Goal: Task Accomplishment & Management: Complete application form

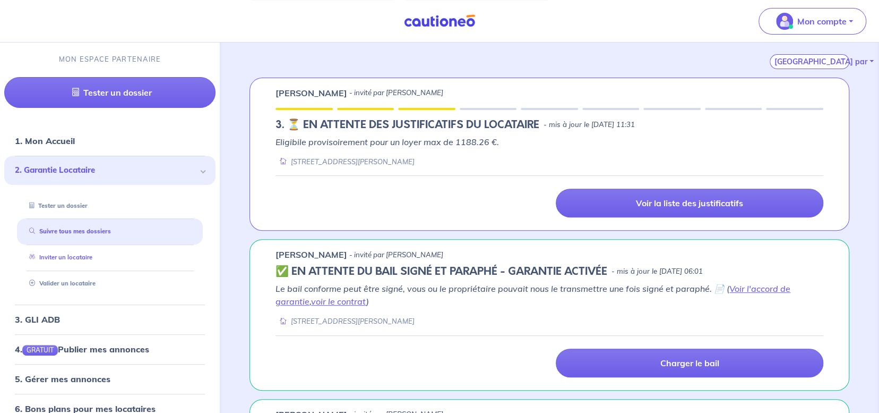
click at [85, 253] on link "Inviter un locataire" at bounding box center [58, 256] width 67 height 7
select select "FR"
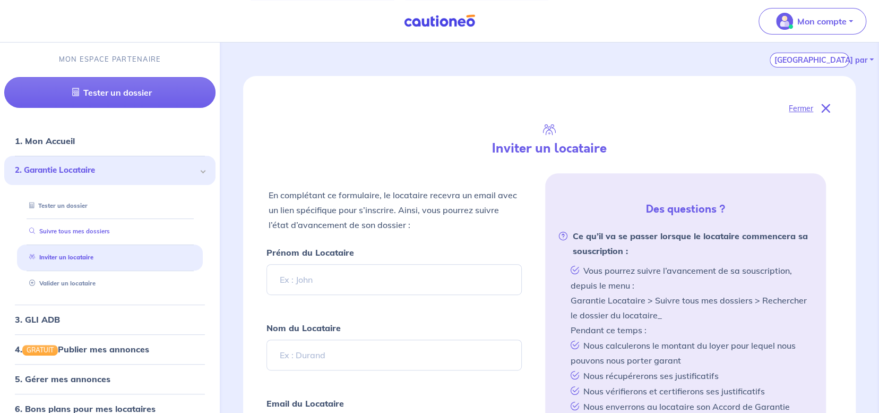
click at [109, 228] on link "Suivre tous mes dossiers" at bounding box center [67, 230] width 85 height 7
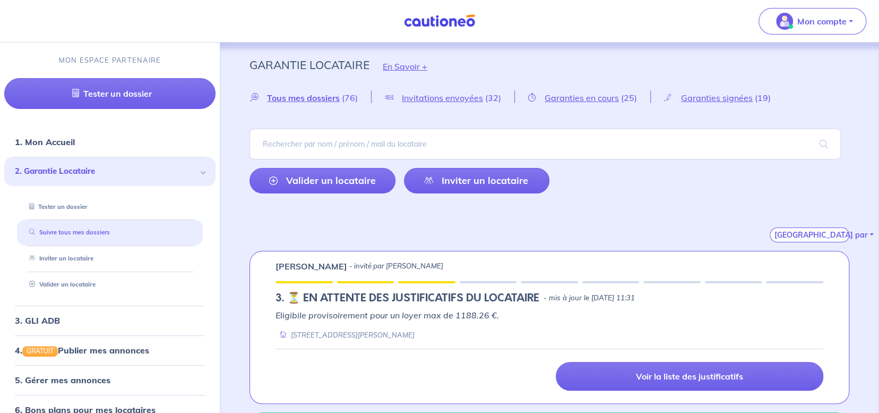
click at [97, 229] on link "Suivre tous mes dossiers" at bounding box center [67, 231] width 85 height 7
click at [456, 183] on link "Inviter un locataire" at bounding box center [477, 180] width 146 height 25
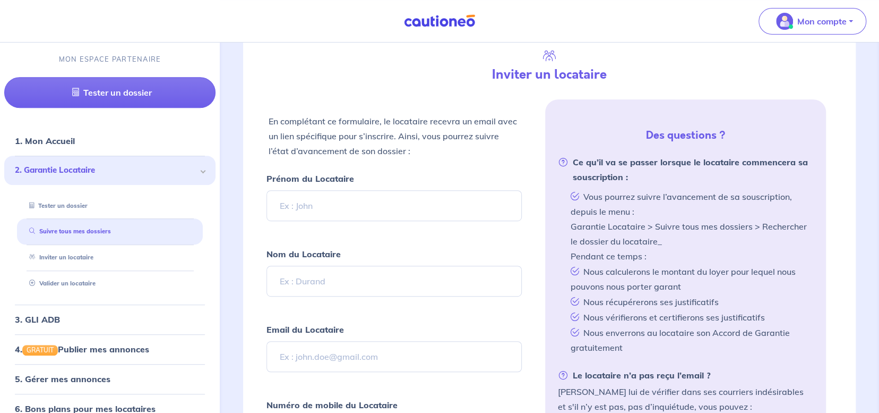
scroll to position [250, 0]
click at [342, 201] on input "Prénom du Locataire" at bounding box center [394, 204] width 255 height 31
type input "[PERSON_NAME]"
click at [316, 269] on input "Nom du Locataire" at bounding box center [394, 279] width 255 height 31
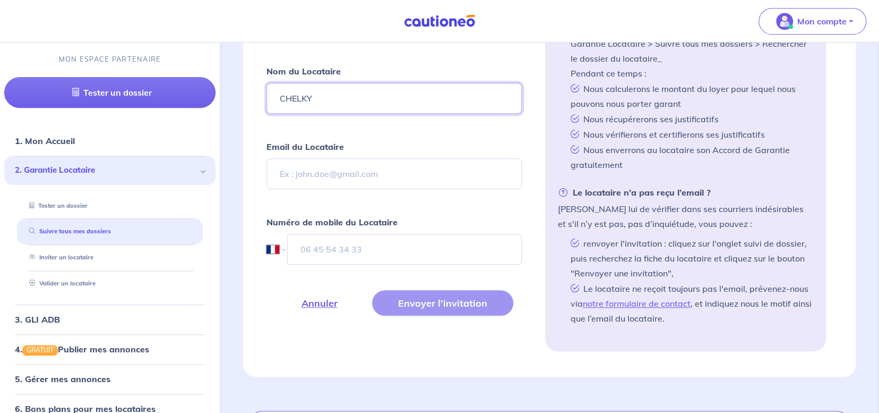
scroll to position [432, 0]
type input "CHELKY"
click at [337, 173] on input "Email du Locataire" at bounding box center [394, 173] width 255 height 31
click at [335, 164] on input "Email du Locataire" at bounding box center [394, 173] width 255 height 31
paste input "[EMAIL_ADDRESS][DOMAIN_NAME]"
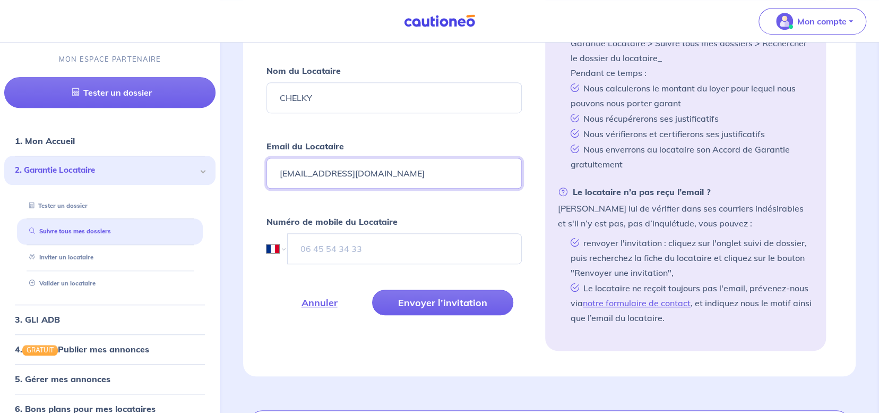
type input "[EMAIL_ADDRESS][DOMAIN_NAME]"
click at [340, 245] on input "tel" at bounding box center [405, 248] width 234 height 31
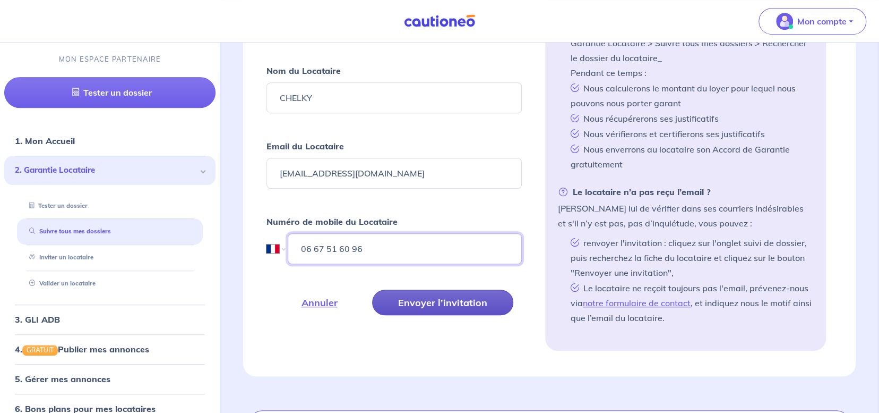
type input "06 67 51 60 96"
click at [415, 292] on button "Envoyer l’invitation" at bounding box center [442, 301] width 141 height 25
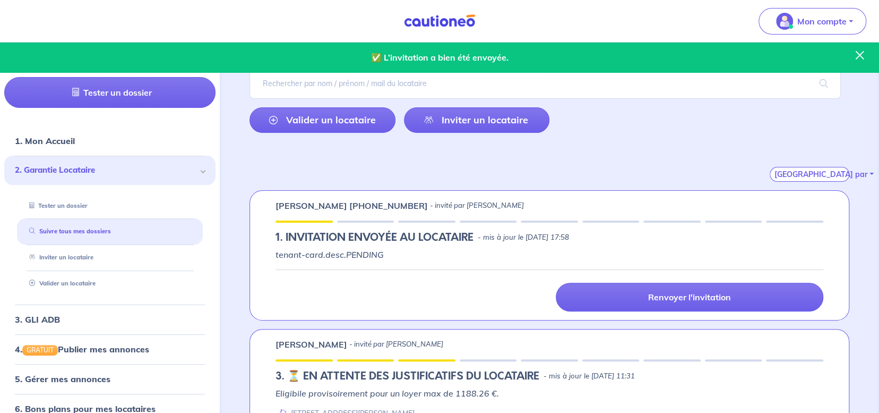
scroll to position [63, 0]
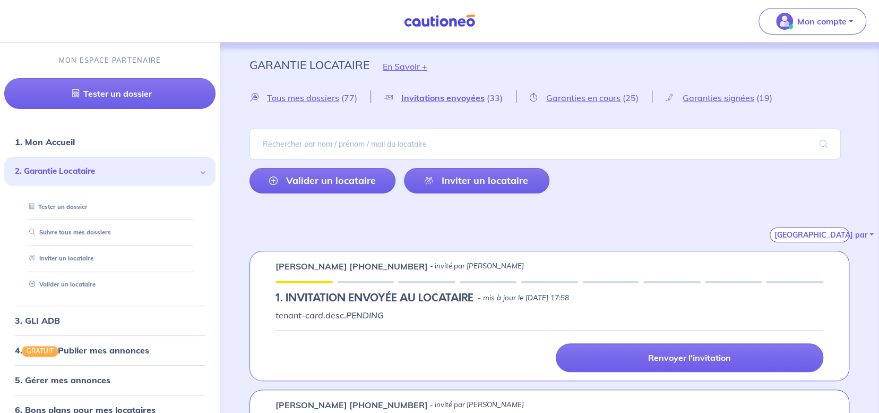
click at [402, 214] on div "[GEOGRAPHIC_DATA] par" at bounding box center [550, 222] width 600 height 40
click at [411, 330] on div "Renvoyer l'invitation" at bounding box center [550, 351] width 548 height 42
